Goal: Information Seeking & Learning: Understand process/instructions

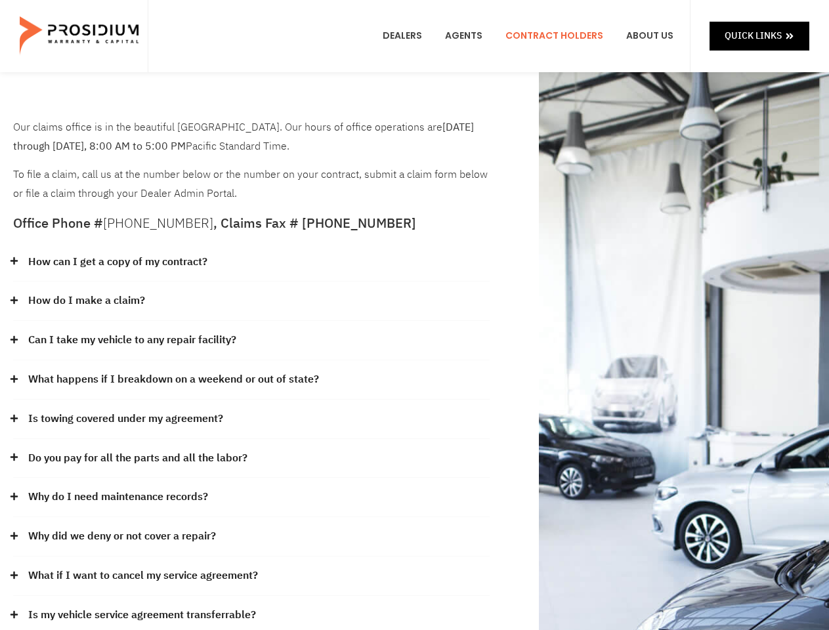
click at [414, 315] on div "How do I make a claim?" at bounding box center [251, 300] width 476 height 39
click at [251, 262] on div "How can I get a copy of my contract?" at bounding box center [251, 262] width 476 height 39
click at [117, 262] on link "How can I get a copy of my contract?" at bounding box center [117, 262] width 179 height 19
click at [251, 301] on div "How do I make a claim?" at bounding box center [251, 300] width 476 height 39
click at [86, 300] on link "How do I make a claim?" at bounding box center [86, 300] width 117 height 19
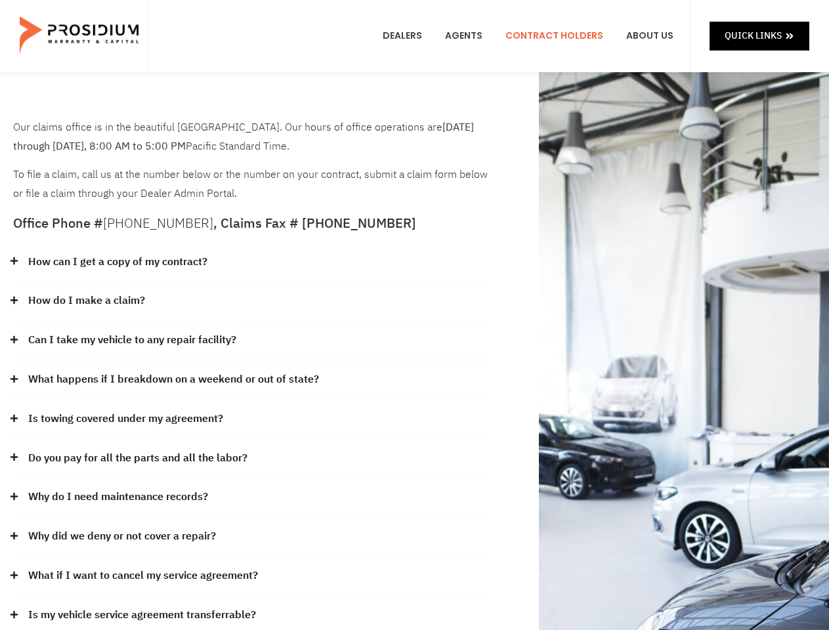
click at [251, 340] on div "Can I take my vehicle to any repair facility?" at bounding box center [251, 340] width 476 height 39
click at [133, 340] on link "Can I take my vehicle to any repair facility?" at bounding box center [132, 340] width 208 height 19
click at [251, 380] on link "What happens if I breakdown on a weekend or out of state?" at bounding box center [173, 379] width 291 height 19
click at [172, 379] on link "What happens if I breakdown on a weekend or out of state?" at bounding box center [173, 379] width 291 height 19
click at [251, 419] on div "Is towing covered under my agreement?" at bounding box center [251, 418] width 476 height 39
